Goal: Information Seeking & Learning: Learn about a topic

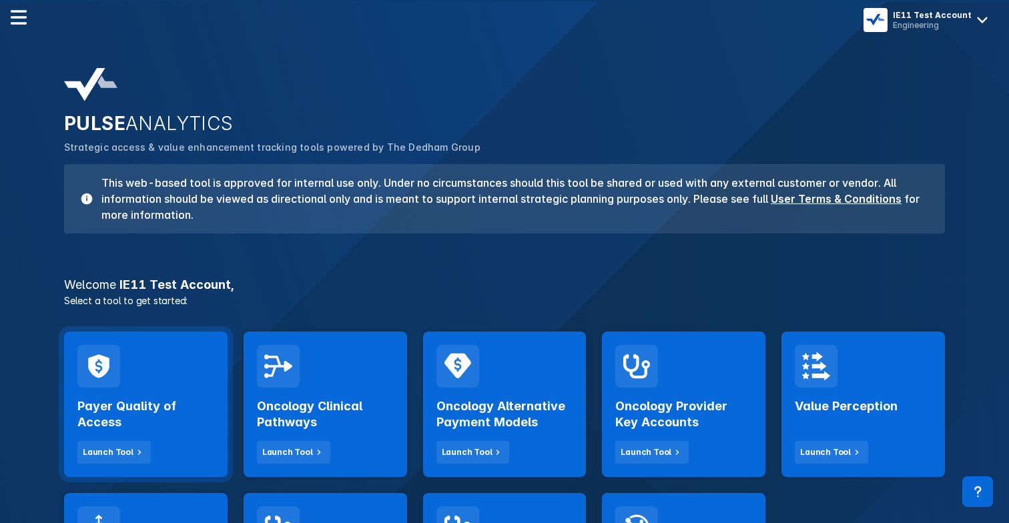
click at [195, 346] on div "Payer Quality of Access Launch Tool" at bounding box center [146, 405] width 164 height 146
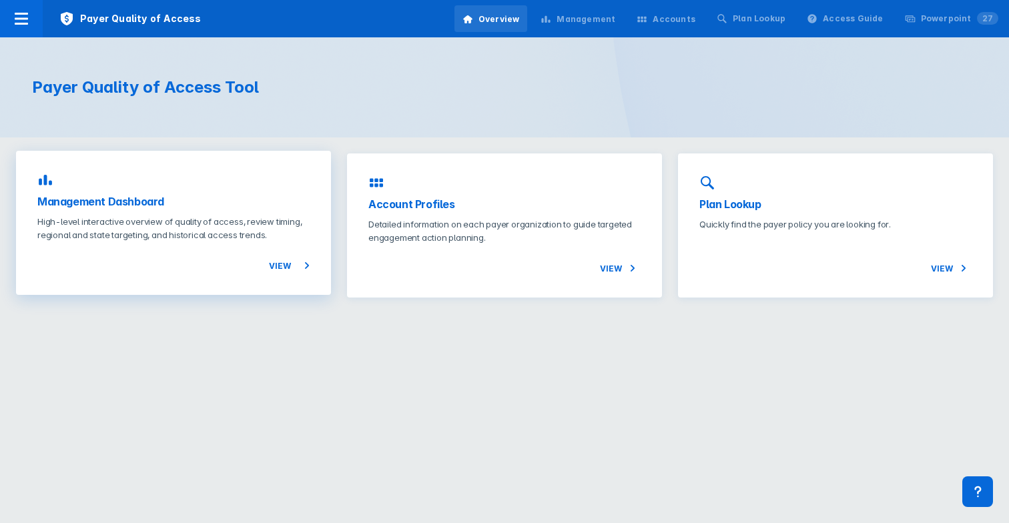
click at [203, 227] on p "High-level interactive overview of quality of access, review timing, regional a…" at bounding box center [173, 228] width 272 height 27
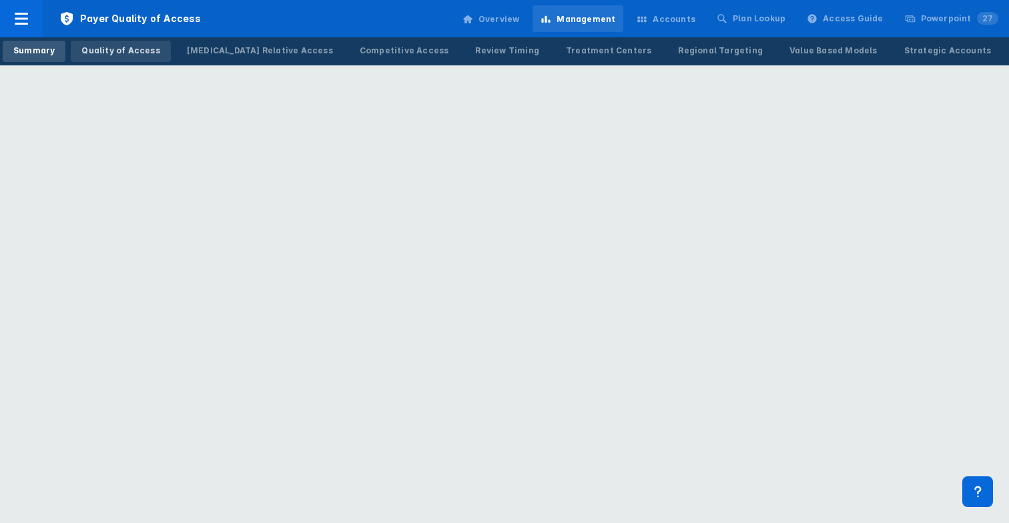
click at [107, 54] on div "Quality of Access" at bounding box center [120, 51] width 78 height 12
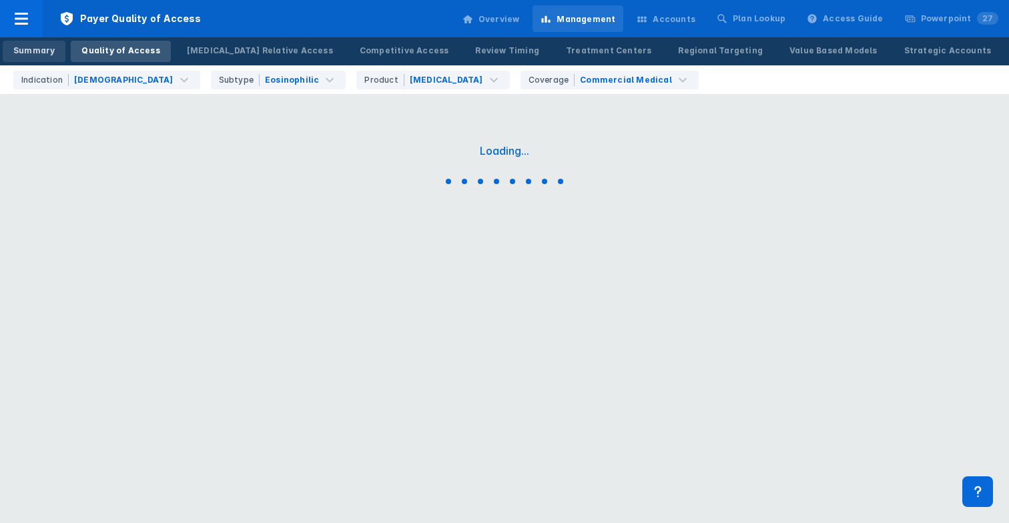
click at [46, 47] on div "Summary" at bounding box center [33, 51] width 41 height 12
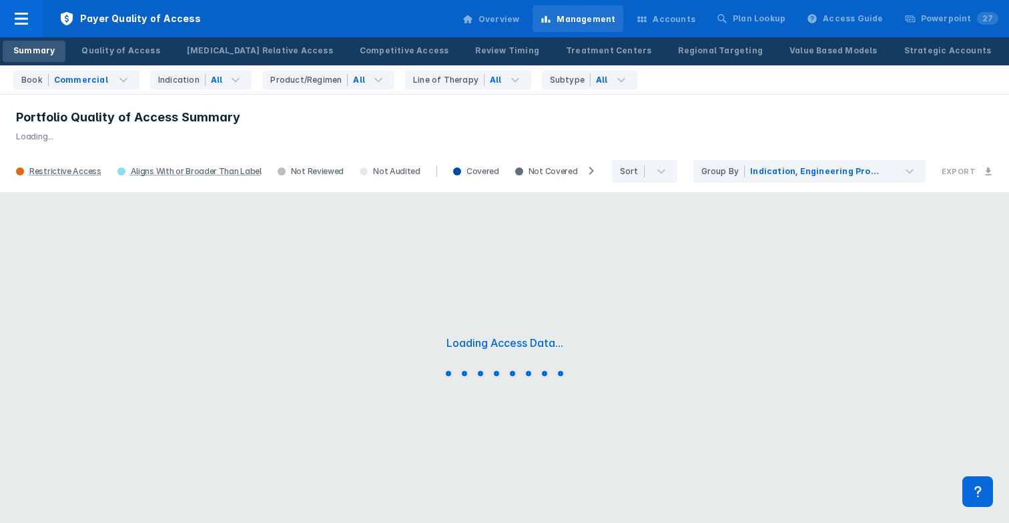
click at [222, 121] on h3 "Portfolio Quality of Access Summary" at bounding box center [504, 117] width 977 height 16
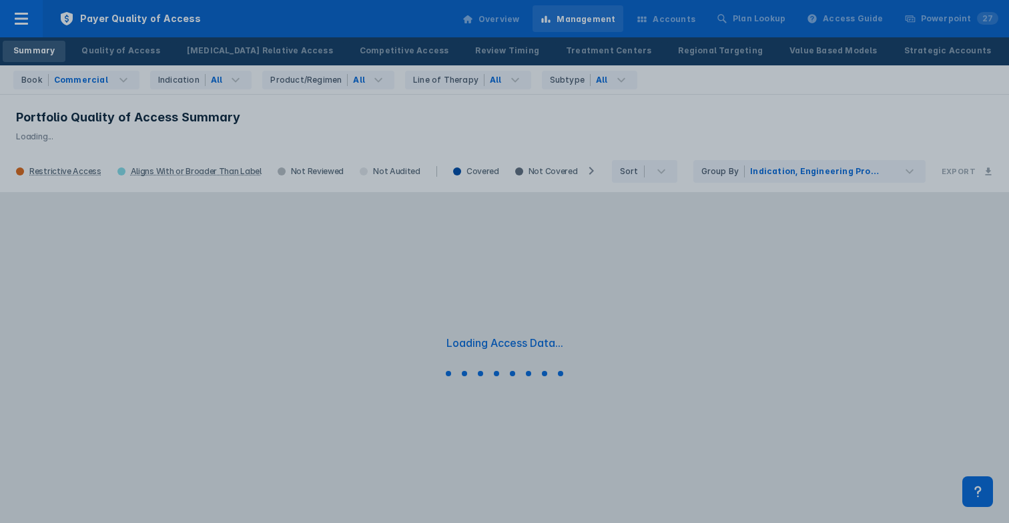
click at [222, 121] on div at bounding box center [504, 261] width 1009 height 523
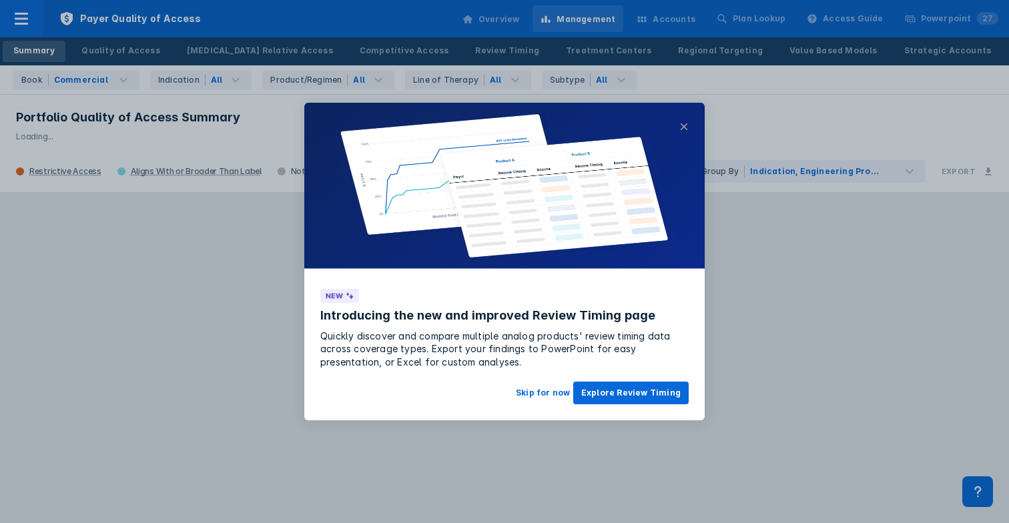
click at [685, 127] on button "×" at bounding box center [683, 127] width 9 height 16
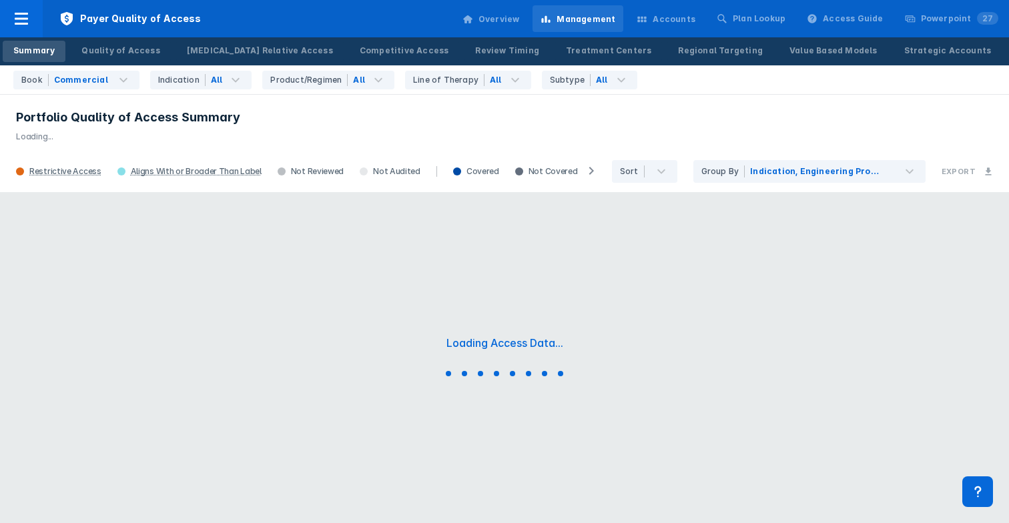
click at [516, 117] on h3 "Portfolio Quality of Access Summary" at bounding box center [504, 117] width 977 height 16
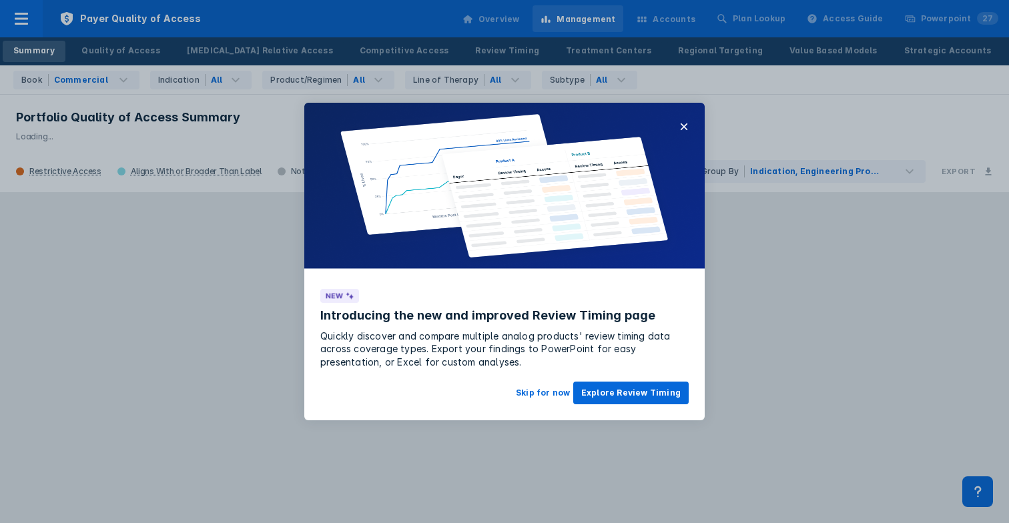
click at [689, 121] on img at bounding box center [504, 187] width 400 height 168
click at [685, 129] on button "×" at bounding box center [683, 127] width 9 height 16
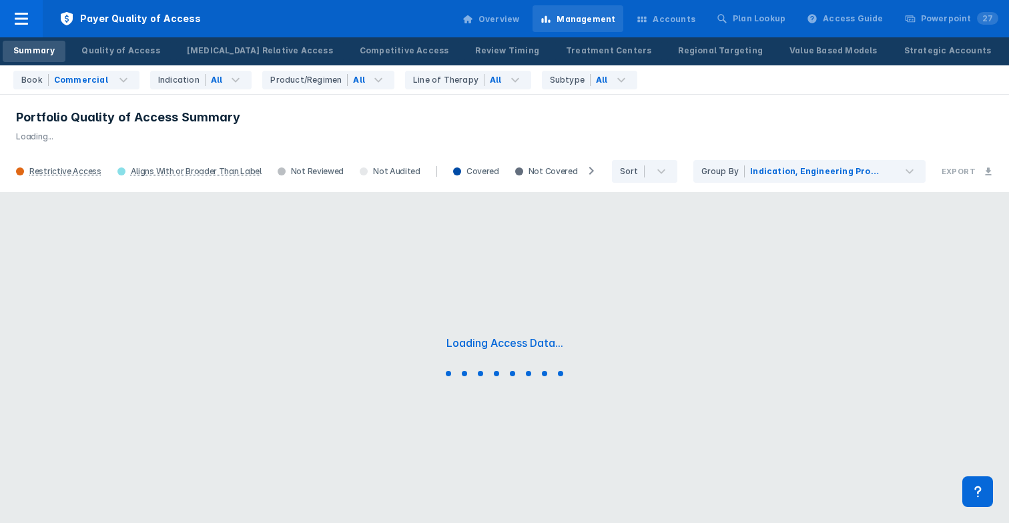
click at [685, 129] on p "Loading..." at bounding box center [504, 133] width 977 height 17
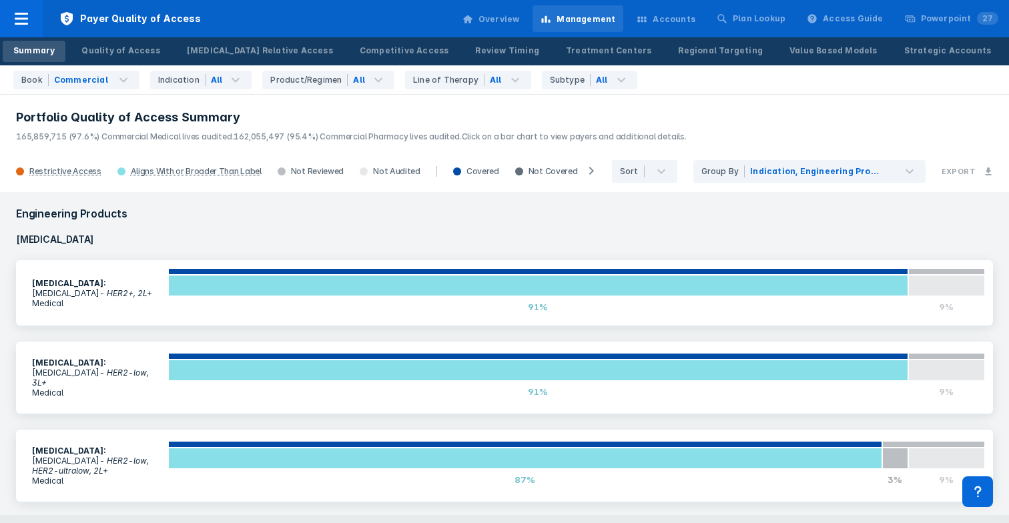
click at [602, 132] on span "Click on a bar chart to view payers and additional details." at bounding box center [574, 136] width 225 height 10
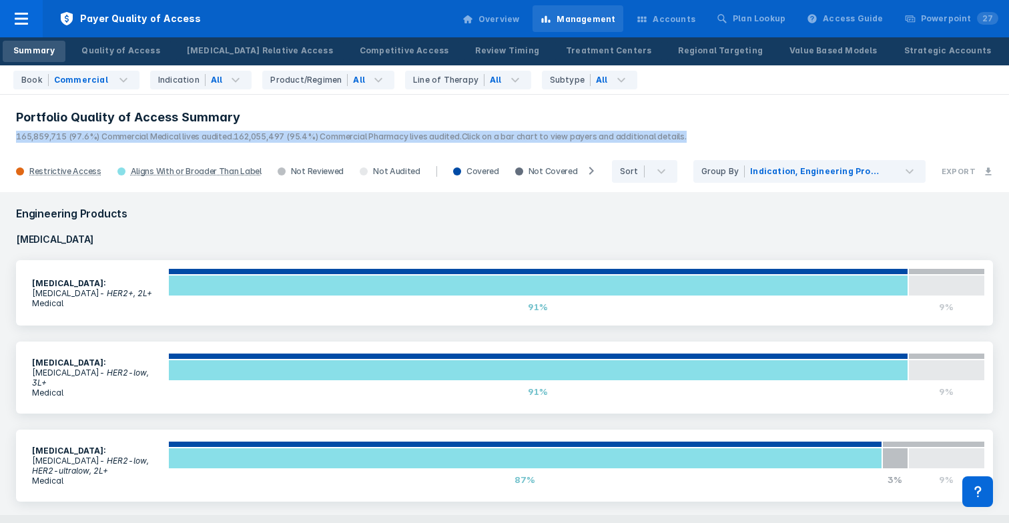
click at [626, 131] on span "Click on a bar chart to view payers and additional details." at bounding box center [574, 136] width 225 height 10
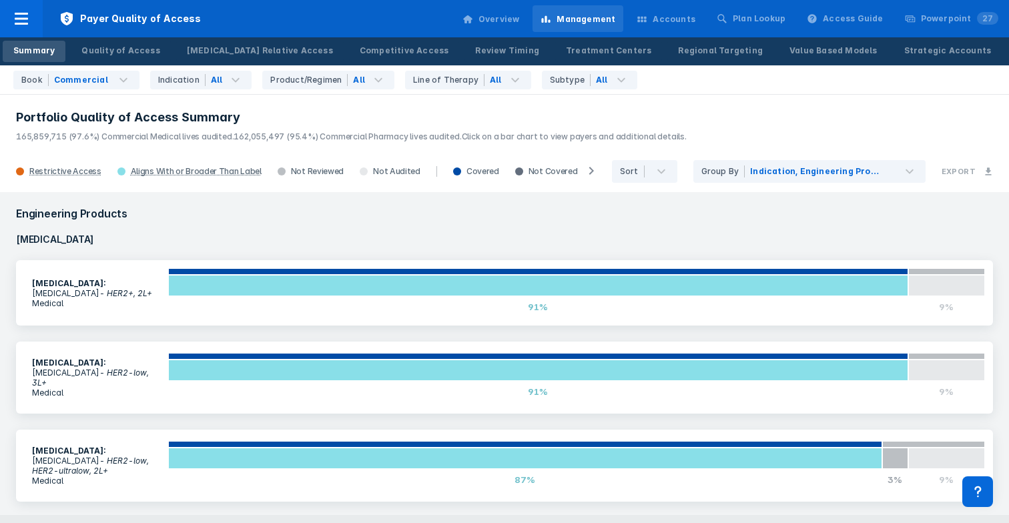
click at [399, 95] on header "Portfolio Quality of Access Summary 165,859,715 (97.6%) Commercial Medical live…" at bounding box center [504, 121] width 1009 height 57
